Goal: Information Seeking & Learning: Learn about a topic

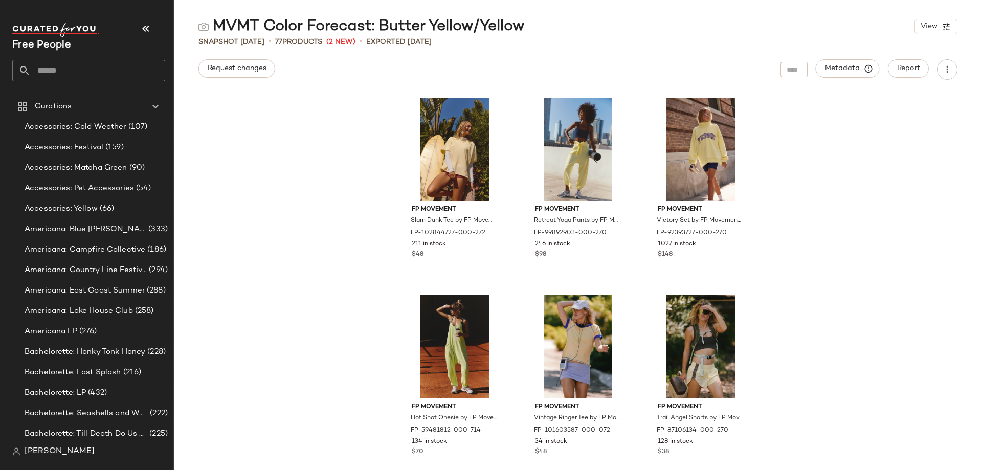
scroll to position [1891, 0]
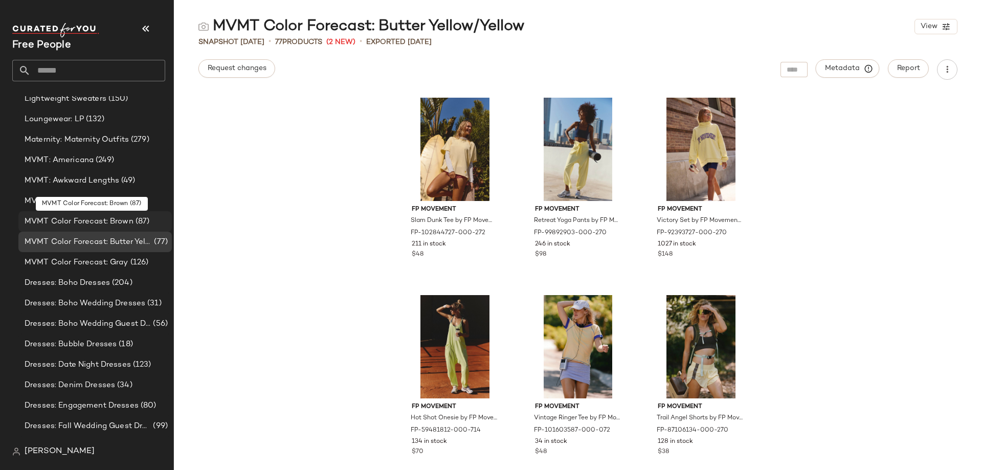
click at [107, 219] on span "MVMT Color Forecast: Brown" at bounding box center [79, 222] width 109 height 12
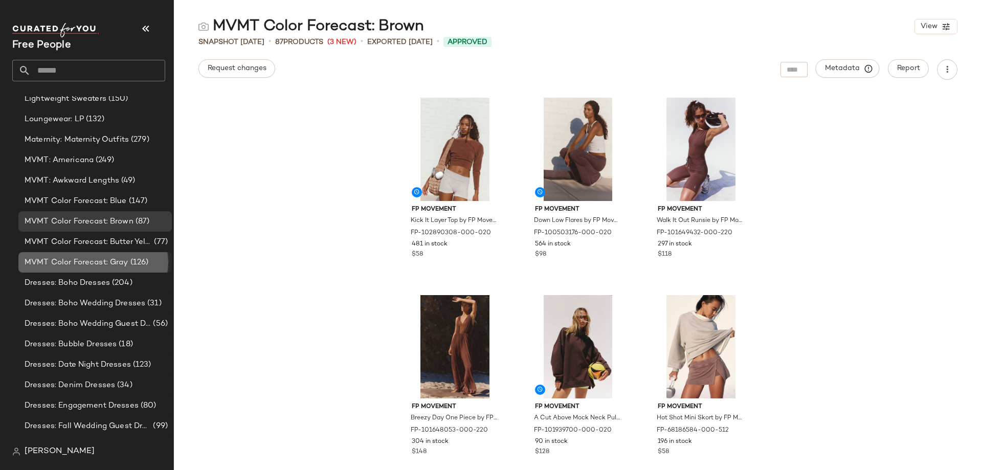
click at [103, 264] on span "MVMT Color Forecast: Gray" at bounding box center [77, 263] width 104 height 12
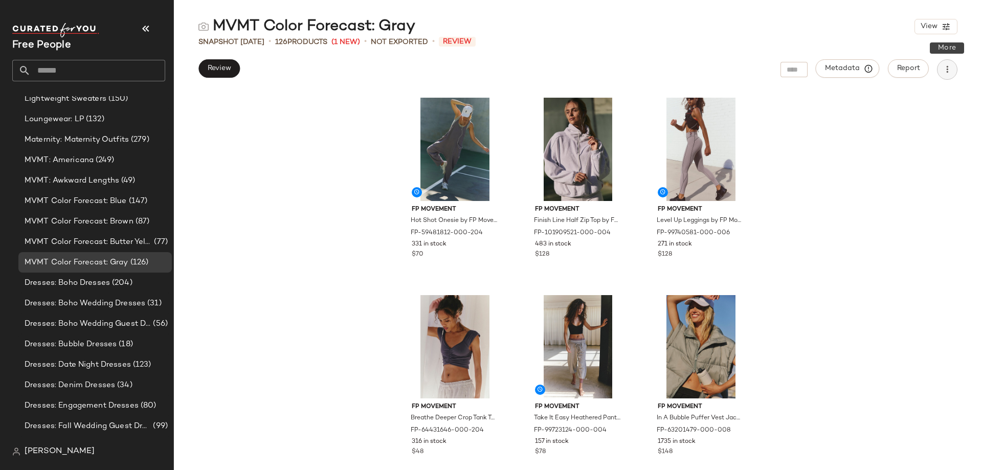
click at [952, 67] on icon "button" at bounding box center [947, 69] width 10 height 10
click at [754, 10] on main "MVMT Color Forecast: Gray View Snapshot [DATE] • 126 Products (1 New) • Not Exp…" at bounding box center [491, 235] width 982 height 470
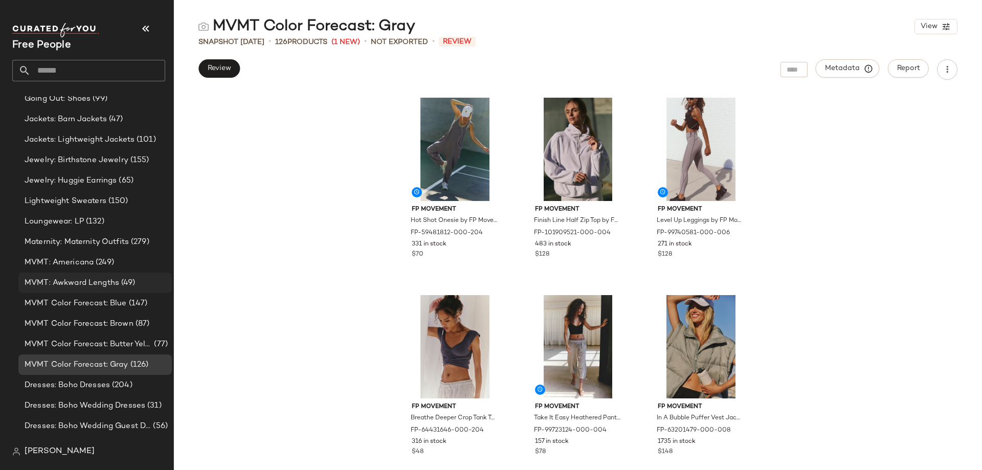
scroll to position [1839, 0]
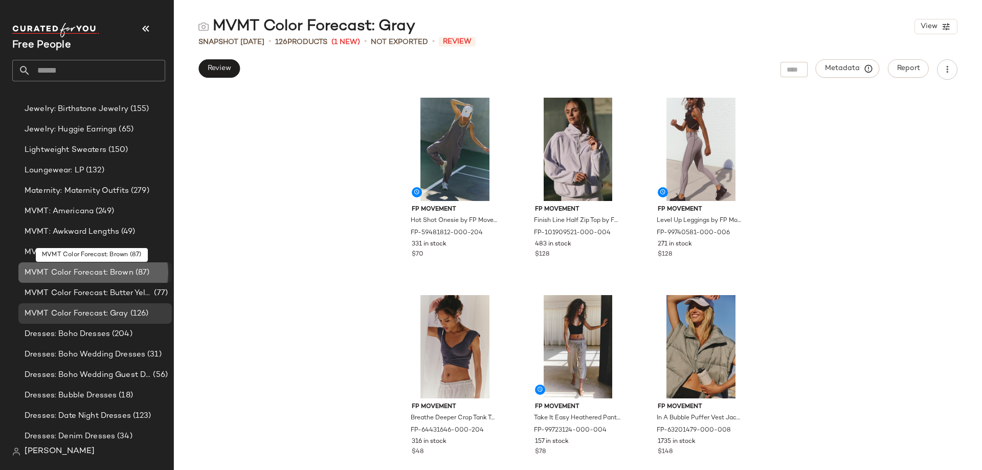
click at [114, 275] on span "MVMT Color Forecast: Brown" at bounding box center [79, 273] width 109 height 12
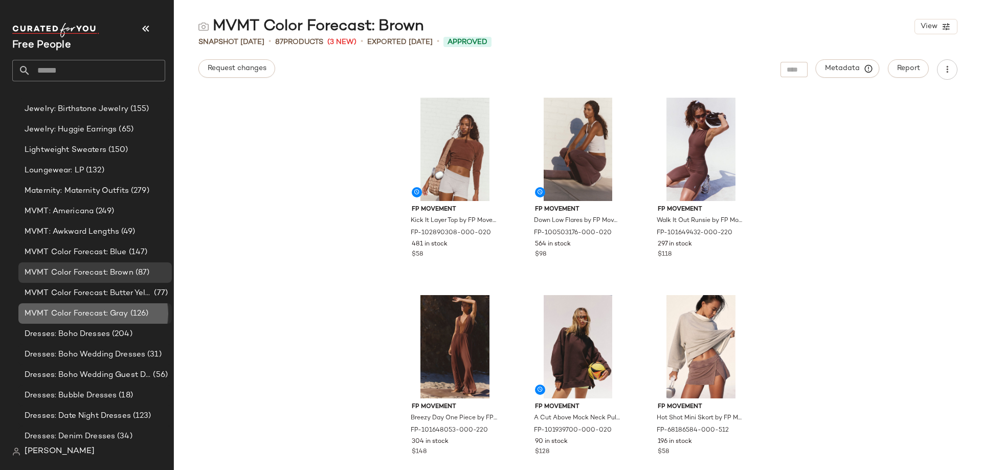
click at [108, 315] on span "MVMT Color Forecast: Gray" at bounding box center [77, 314] width 104 height 12
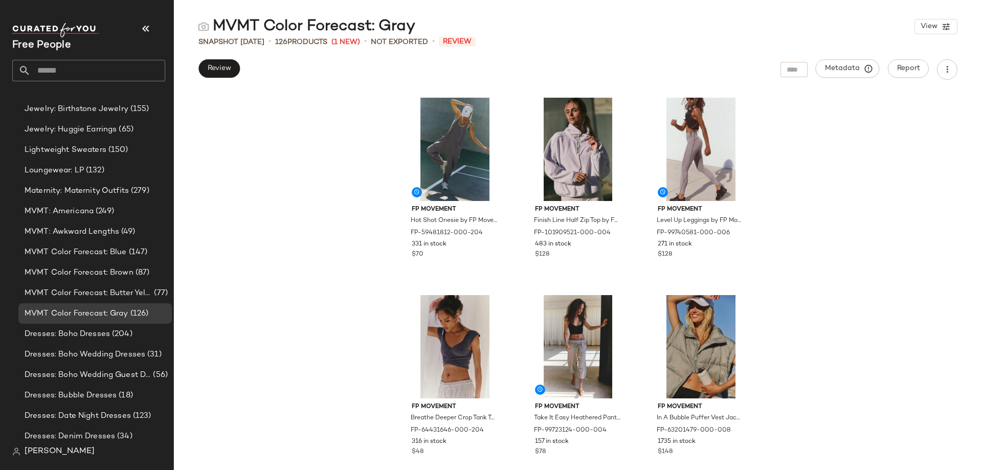
drag, startPoint x: 423, startPoint y: 23, endPoint x: 435, endPoint y: 27, distance: 12.6
click at [420, 27] on div "MVMT Color Forecast: Gray View" at bounding box center [578, 26] width 808 height 20
drag, startPoint x: 437, startPoint y: 27, endPoint x: 414, endPoint y: 24, distance: 23.2
click at [414, 24] on div "MVMT Color Forecast: Gray View" at bounding box center [578, 26] width 808 height 20
copy div "MVMT Color Forecast: Gray"
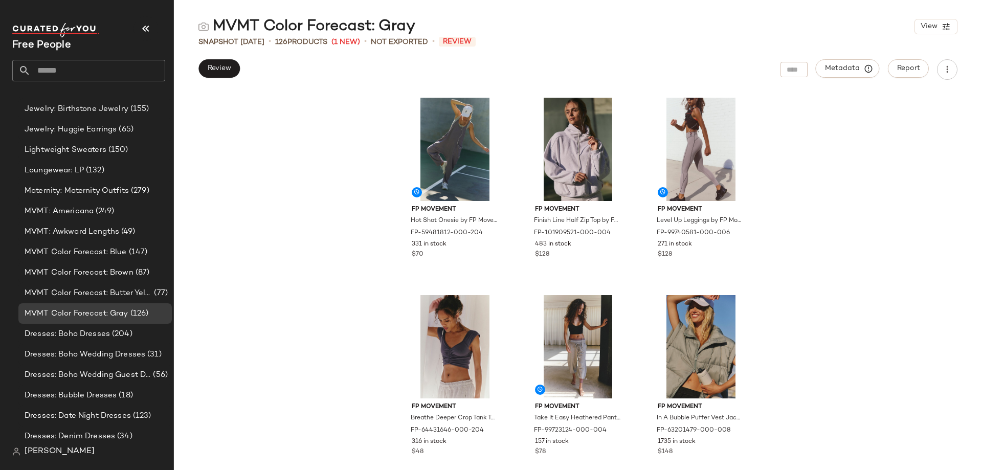
click at [326, 75] on div "Review Metadata Report" at bounding box center [578, 69] width 808 height 20
click at [214, 67] on span "Review" at bounding box center [219, 68] width 24 height 8
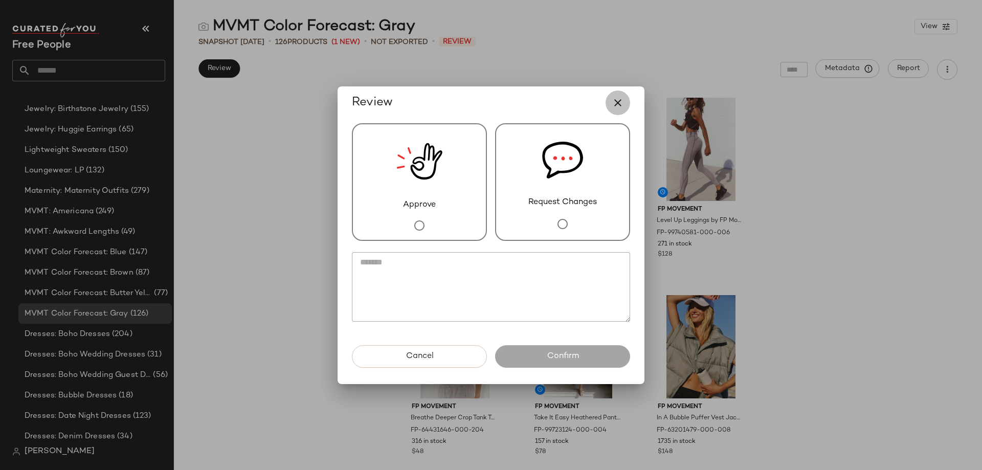
click at [618, 101] on icon "button" at bounding box center [618, 103] width 12 height 12
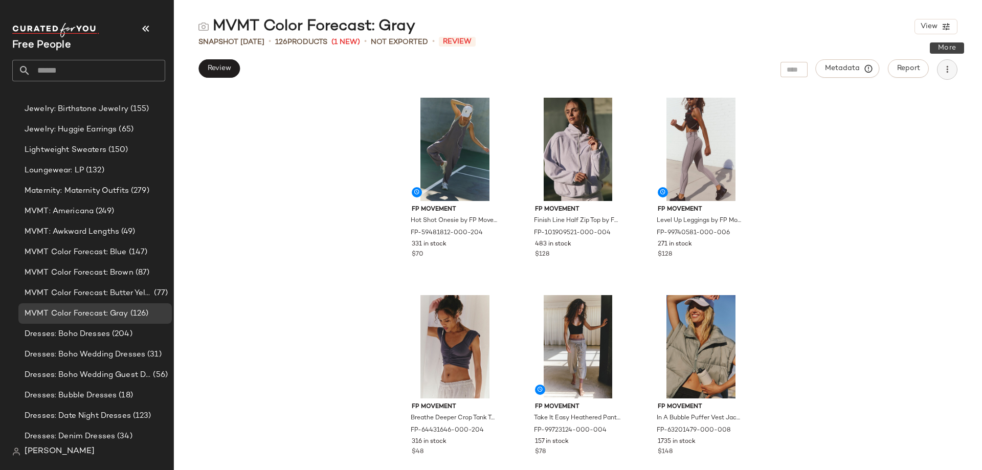
click at [949, 69] on icon "button" at bounding box center [947, 69] width 10 height 10
